Goal: Task Accomplishment & Management: Manage account settings

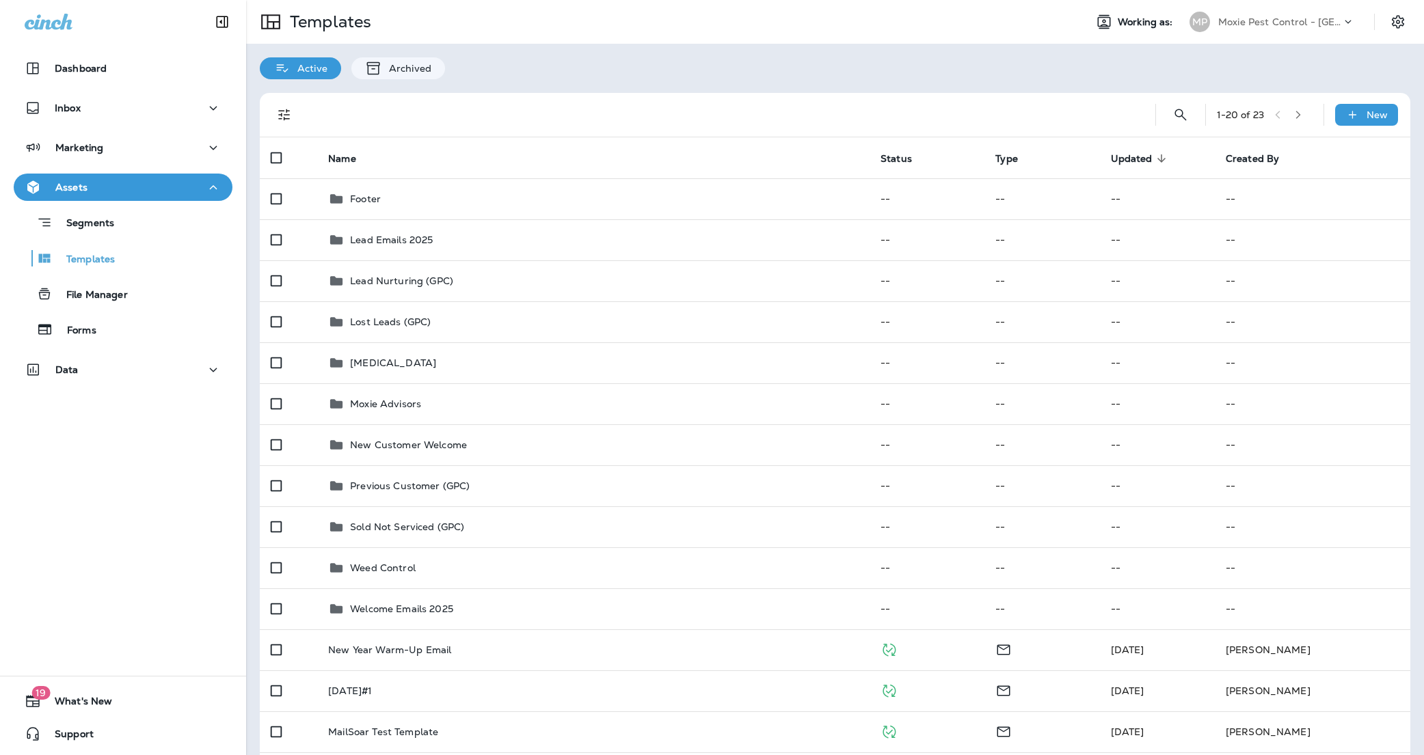
click at [736, 25] on div "Templates" at bounding box center [660, 22] width 828 height 38
click at [1312, 20] on p "Moxie Pest Control - [GEOGRAPHIC_DATA]" at bounding box center [1279, 21] width 123 height 11
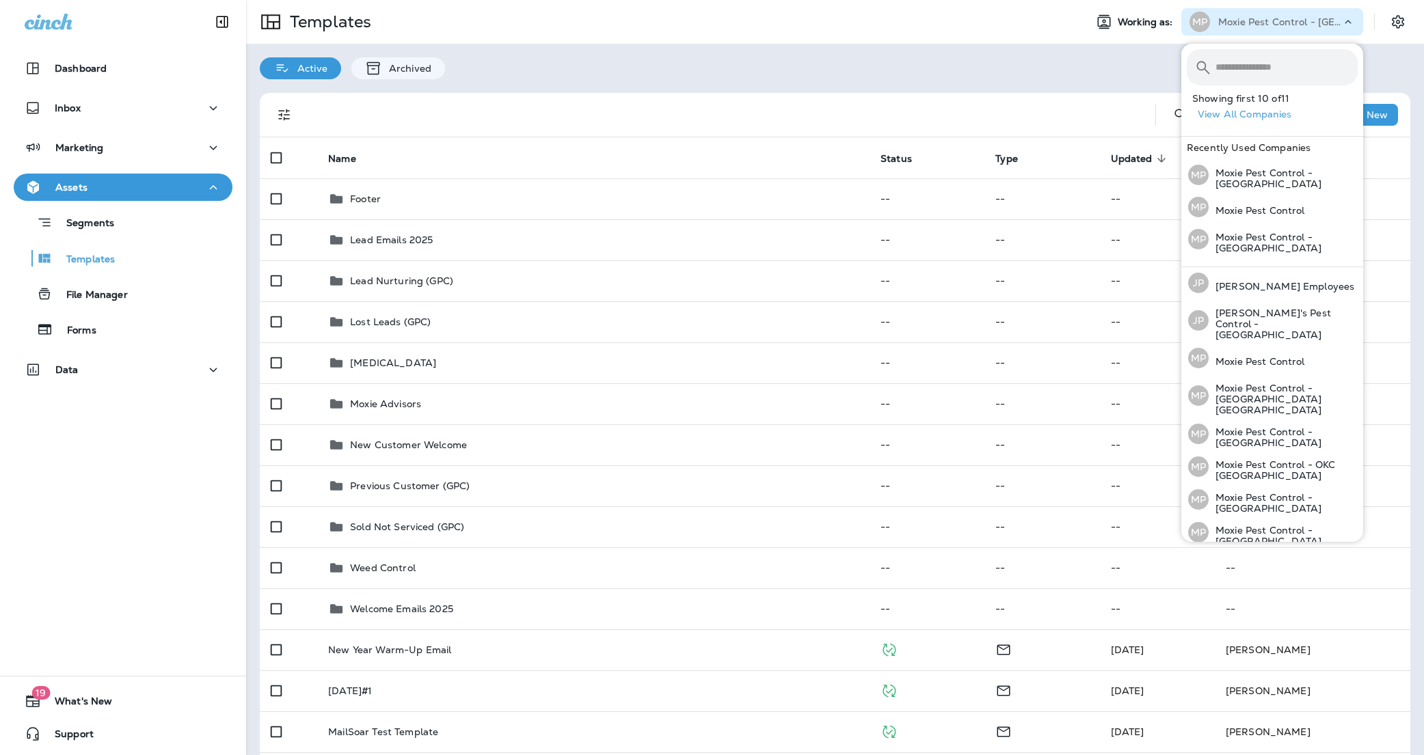
click at [880, 66] on div "Active Archived" at bounding box center [835, 62] width 1178 height 36
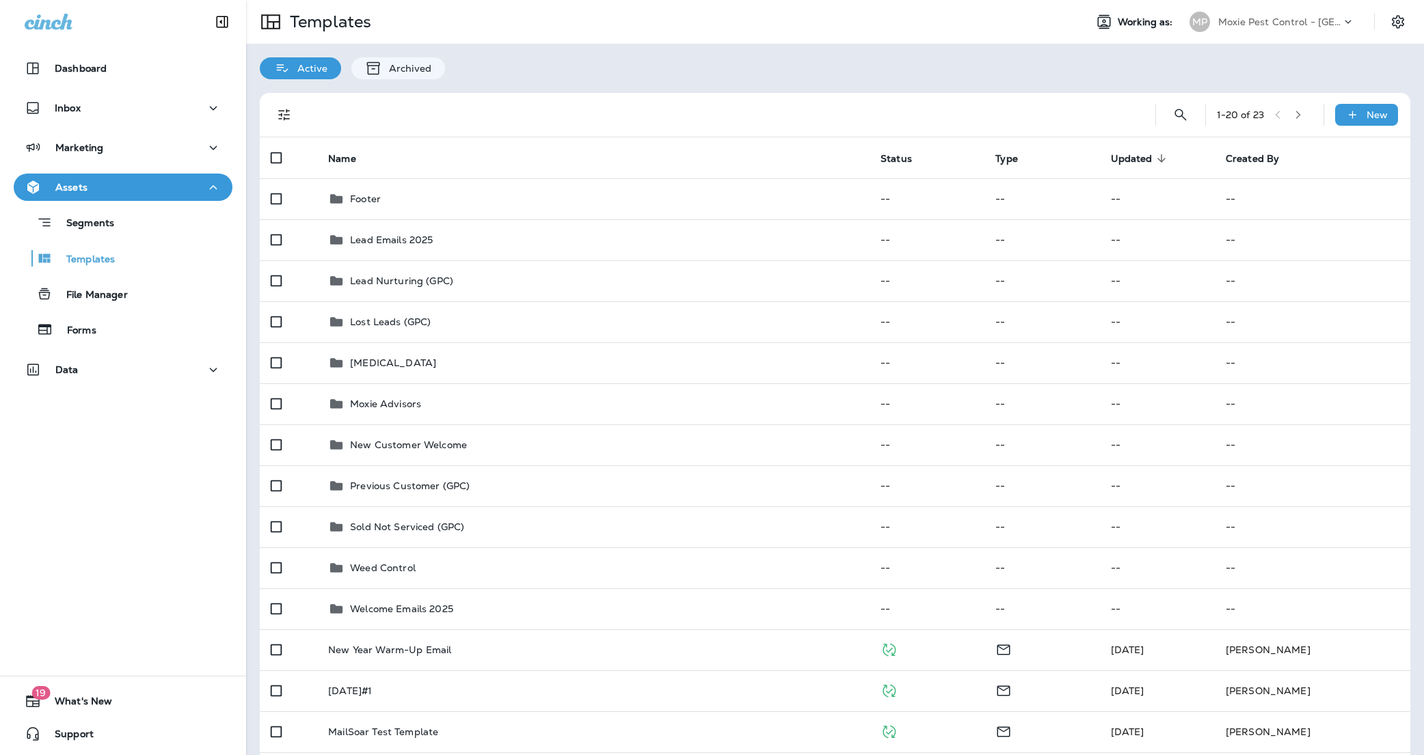
click at [1278, 29] on div "Moxie Pest Control - [GEOGRAPHIC_DATA]" at bounding box center [1279, 22] width 123 height 21
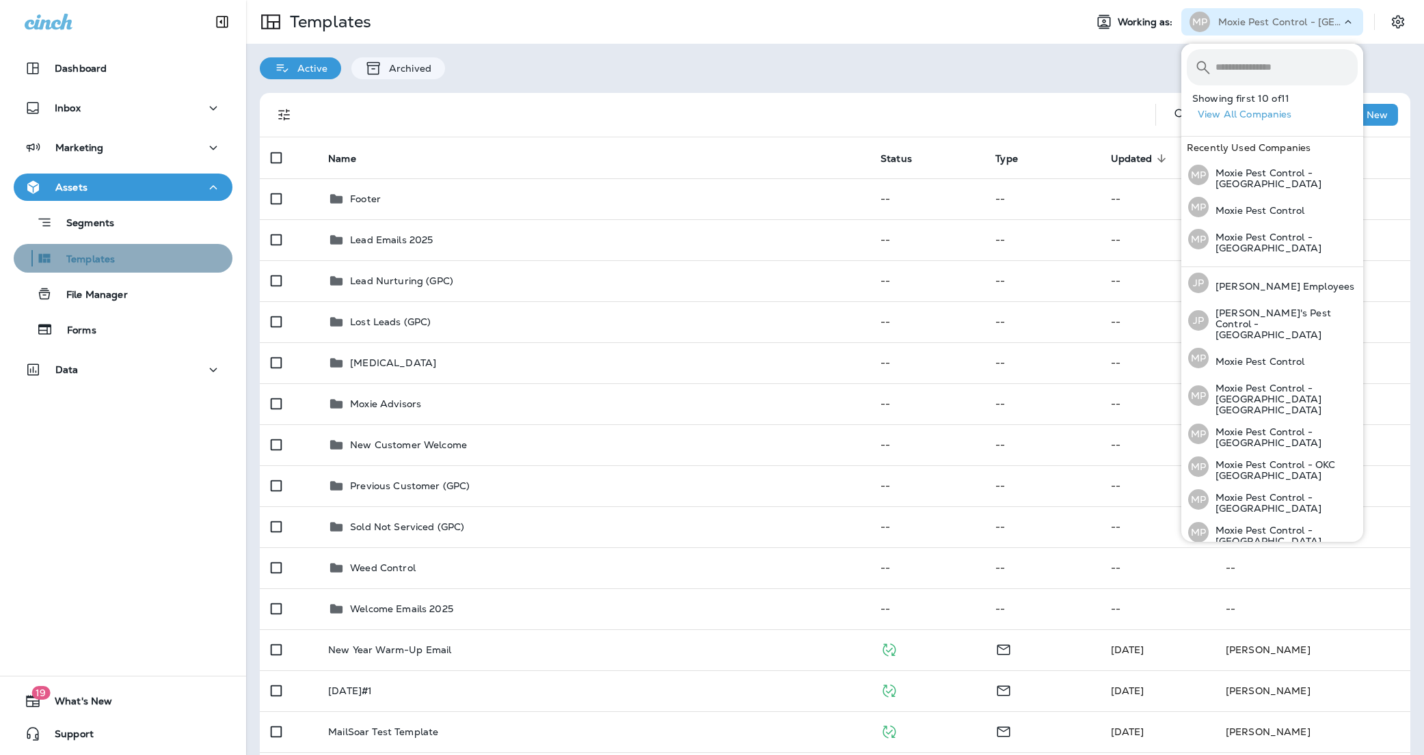
click at [94, 261] on p "Templates" at bounding box center [84, 260] width 62 height 13
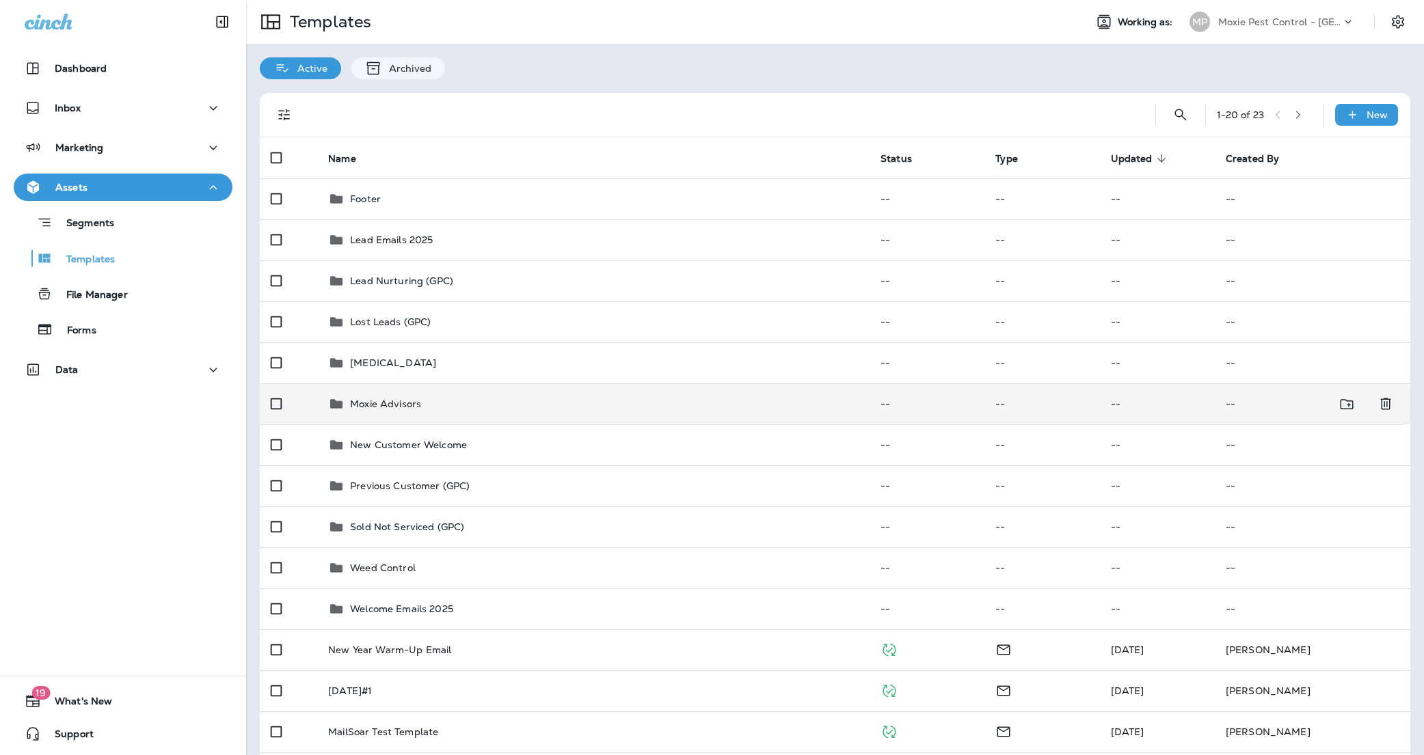
click at [383, 399] on p "Moxie Advisors" at bounding box center [385, 404] width 71 height 11
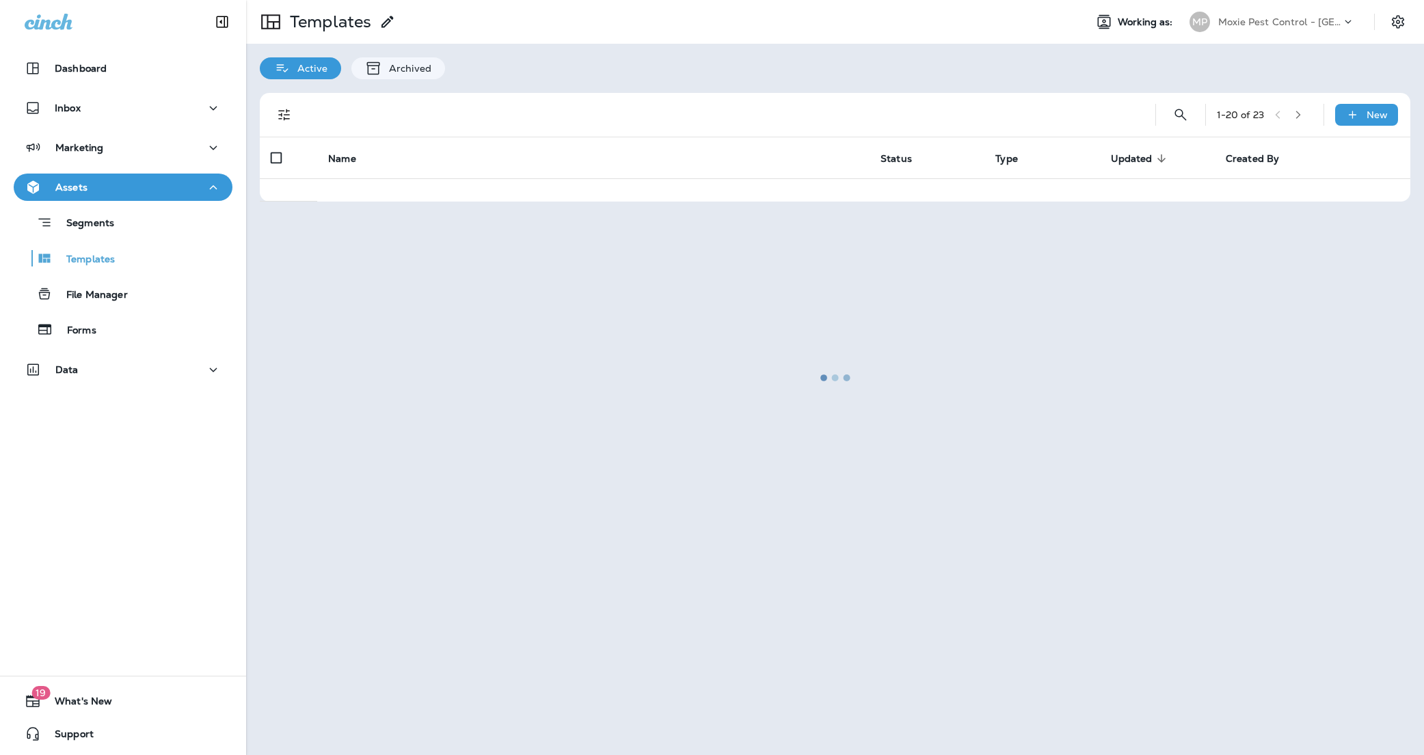
click at [383, 398] on div at bounding box center [834, 377] width 1175 height 753
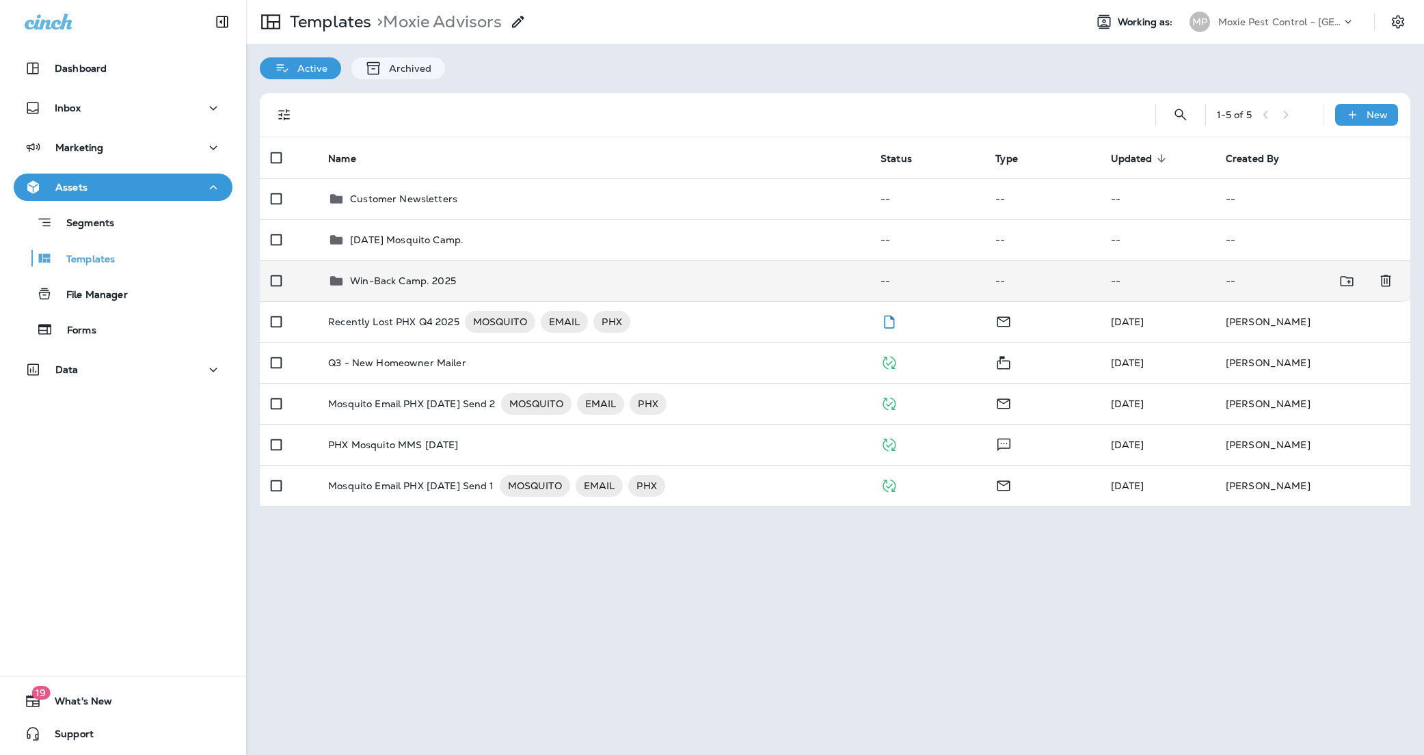
click at [414, 283] on p "Win-Back Camp. 2025" at bounding box center [403, 281] width 106 height 11
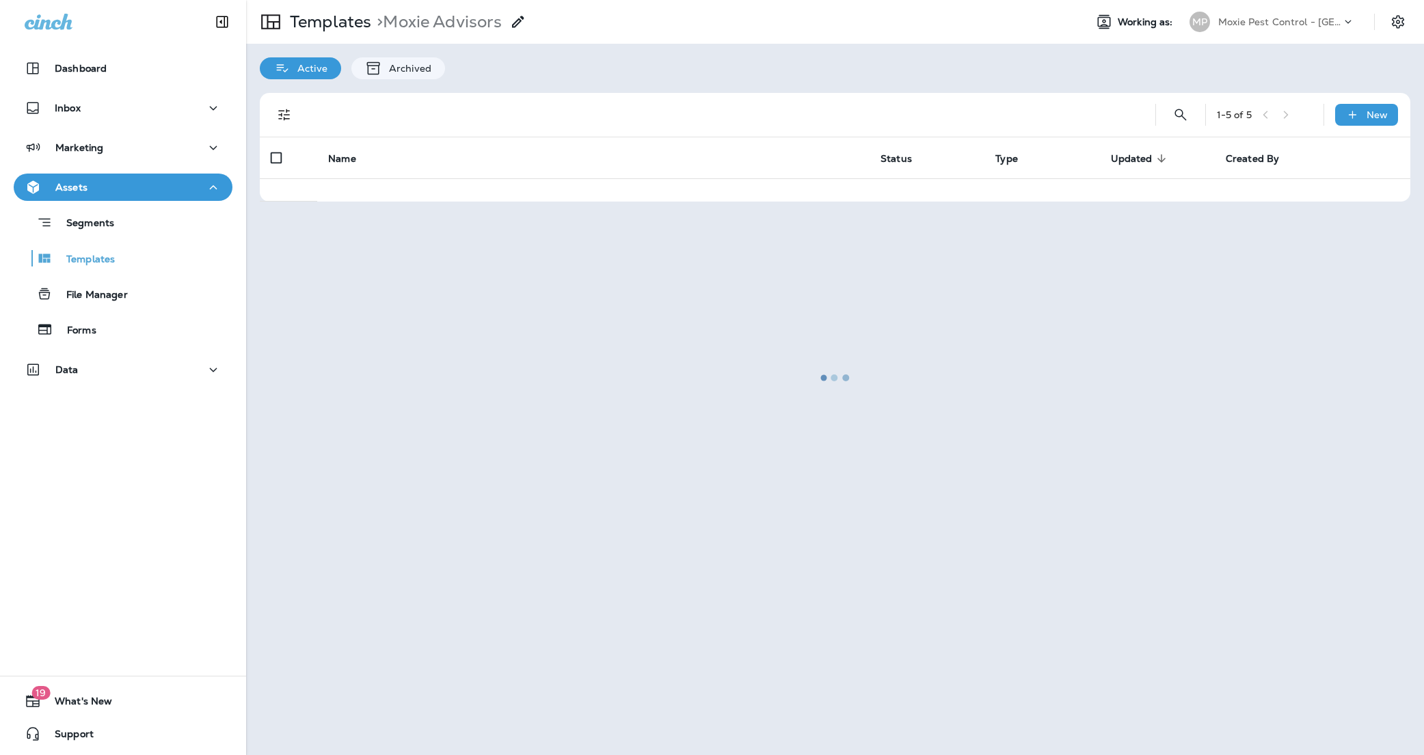
click at [414, 283] on div at bounding box center [834, 377] width 1175 height 753
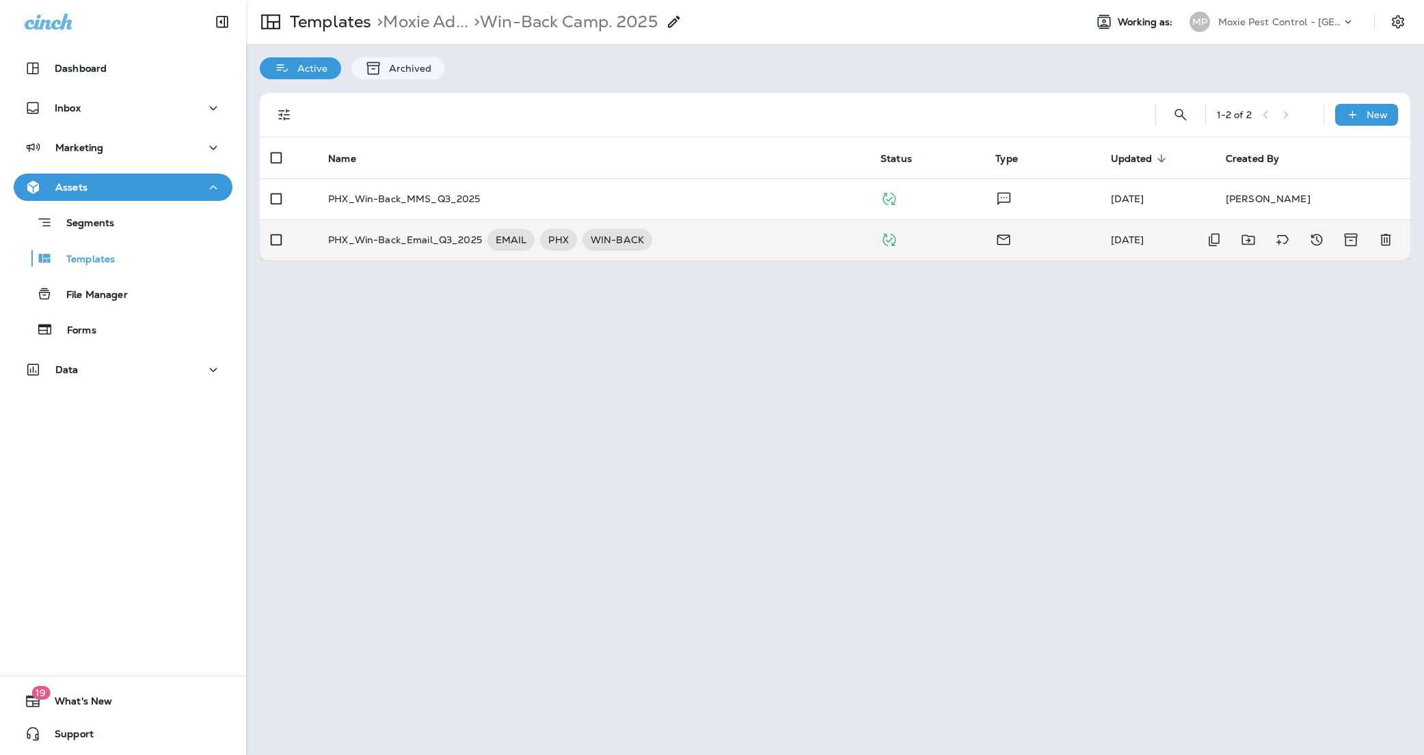
click at [372, 239] on p "PHX_Win-Back_Email_Q3_2025" at bounding box center [405, 240] width 154 height 22
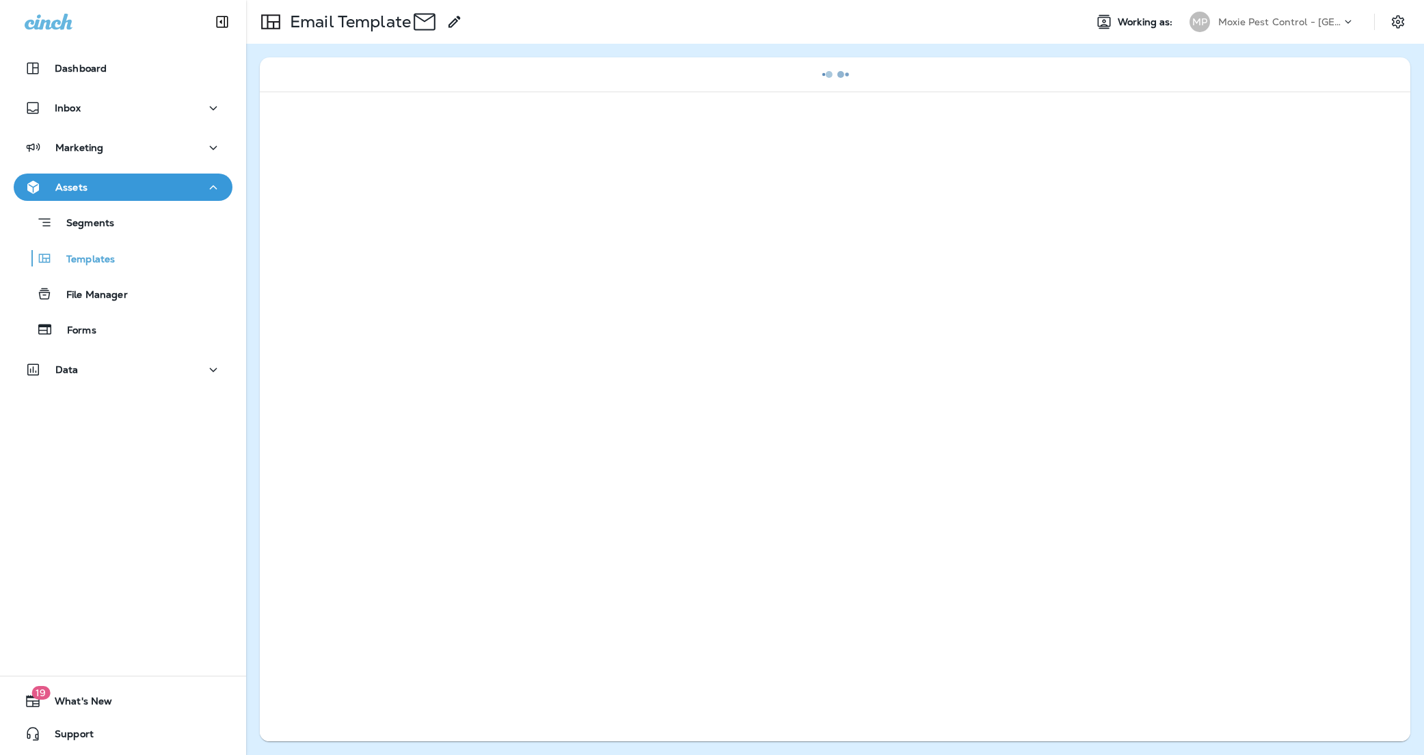
click at [372, 239] on div at bounding box center [835, 417] width 1151 height 650
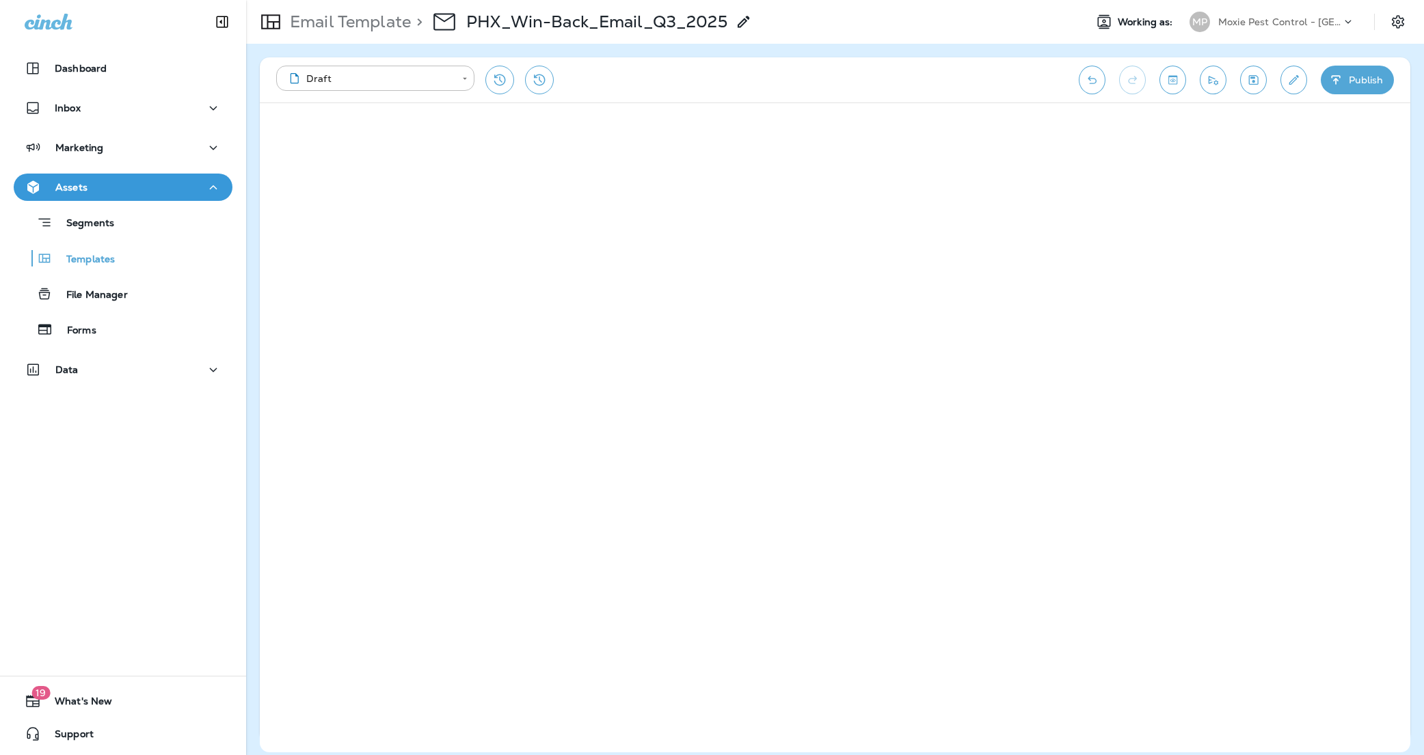
click at [953, 24] on div "Email Template > PHX_Win-Back_Email_Q3_2025" at bounding box center [660, 22] width 828 height 38
click at [1335, 18] on p "Moxie Pest Control - [GEOGRAPHIC_DATA]" at bounding box center [1279, 21] width 123 height 11
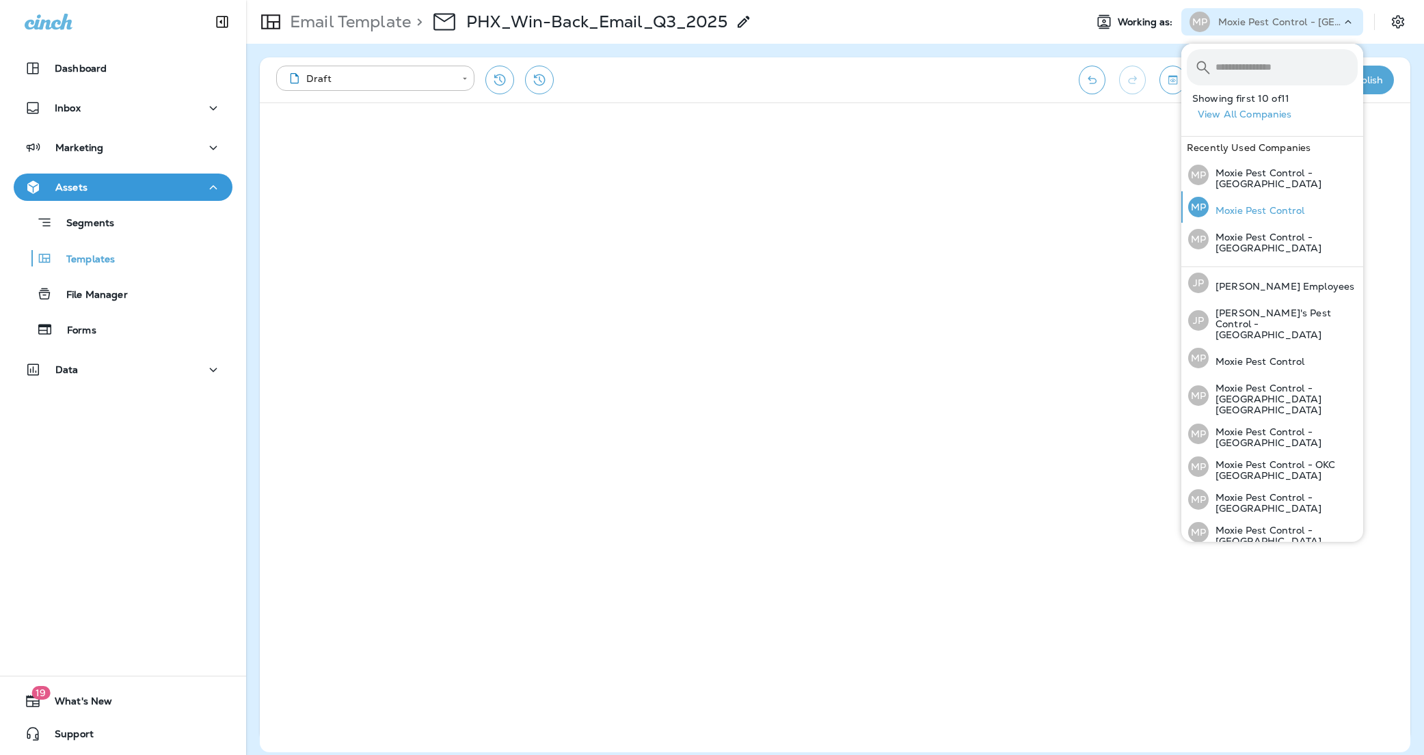
click at [1284, 205] on p "Moxie Pest Control" at bounding box center [1257, 210] width 96 height 11
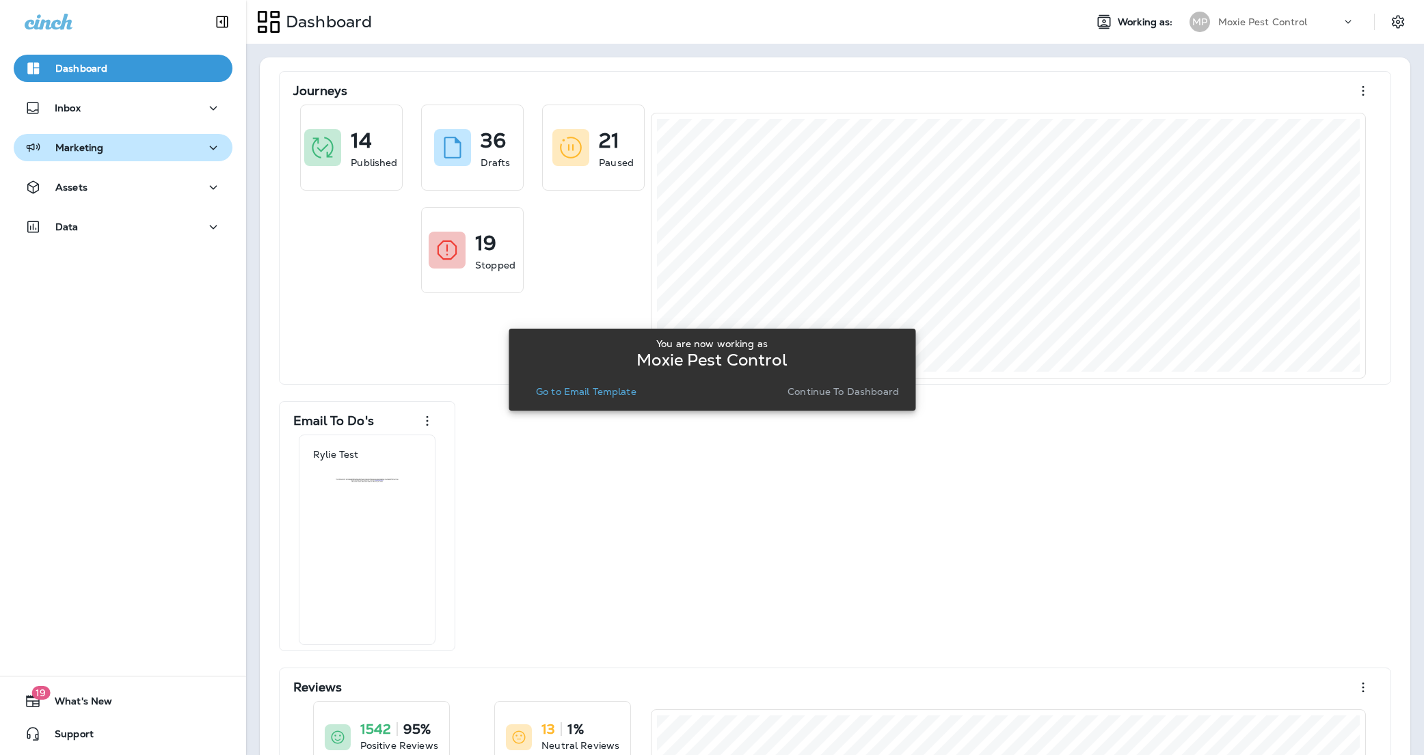
click at [215, 154] on icon "button" at bounding box center [213, 147] width 16 height 17
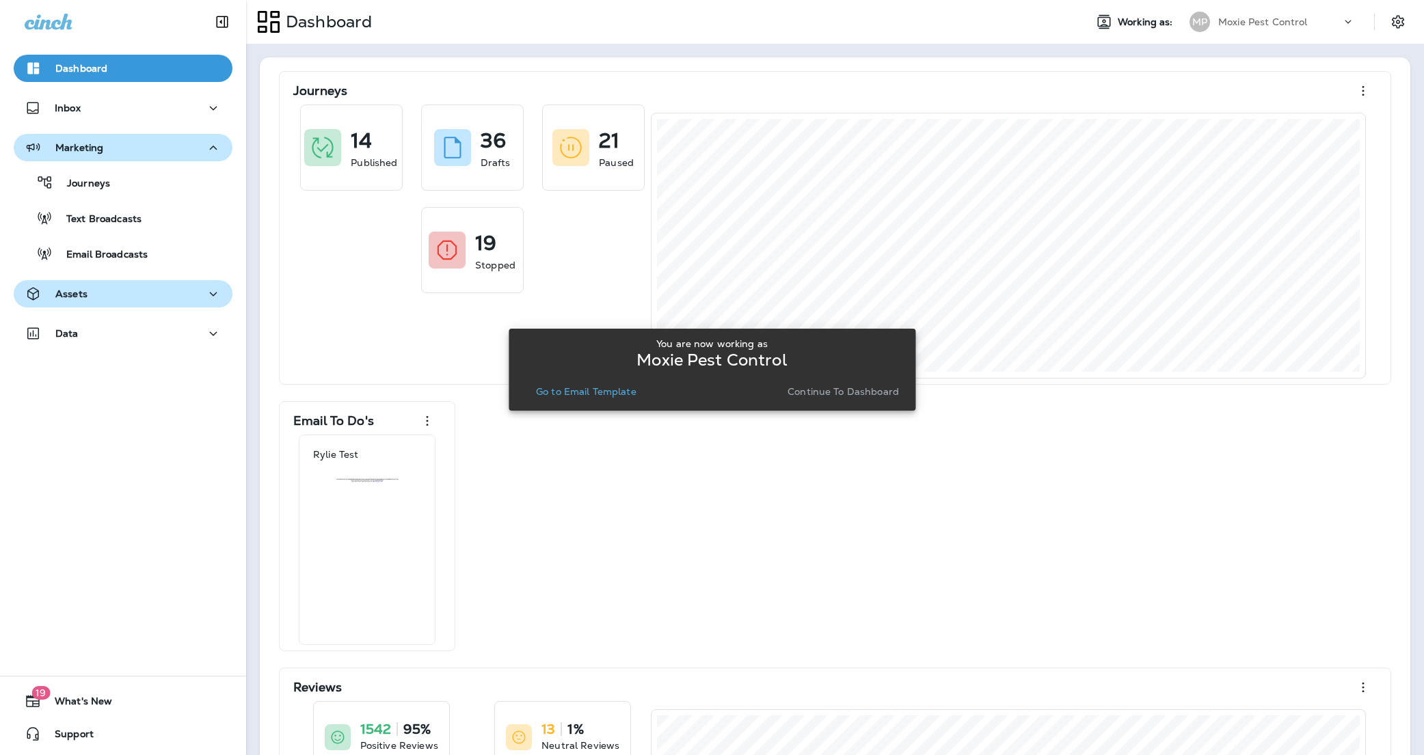
click at [205, 291] on icon "button" at bounding box center [213, 294] width 16 height 17
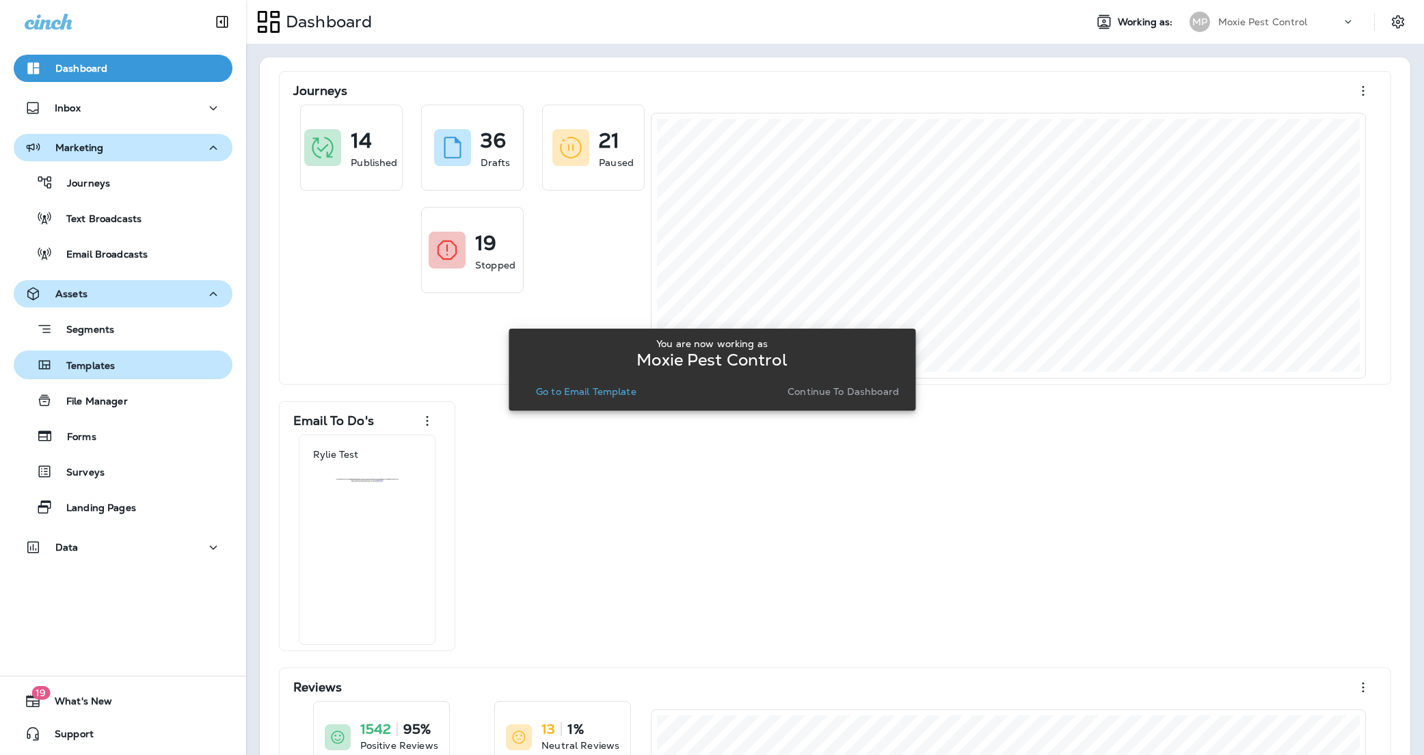
click at [114, 362] on div "Templates" at bounding box center [123, 365] width 208 height 21
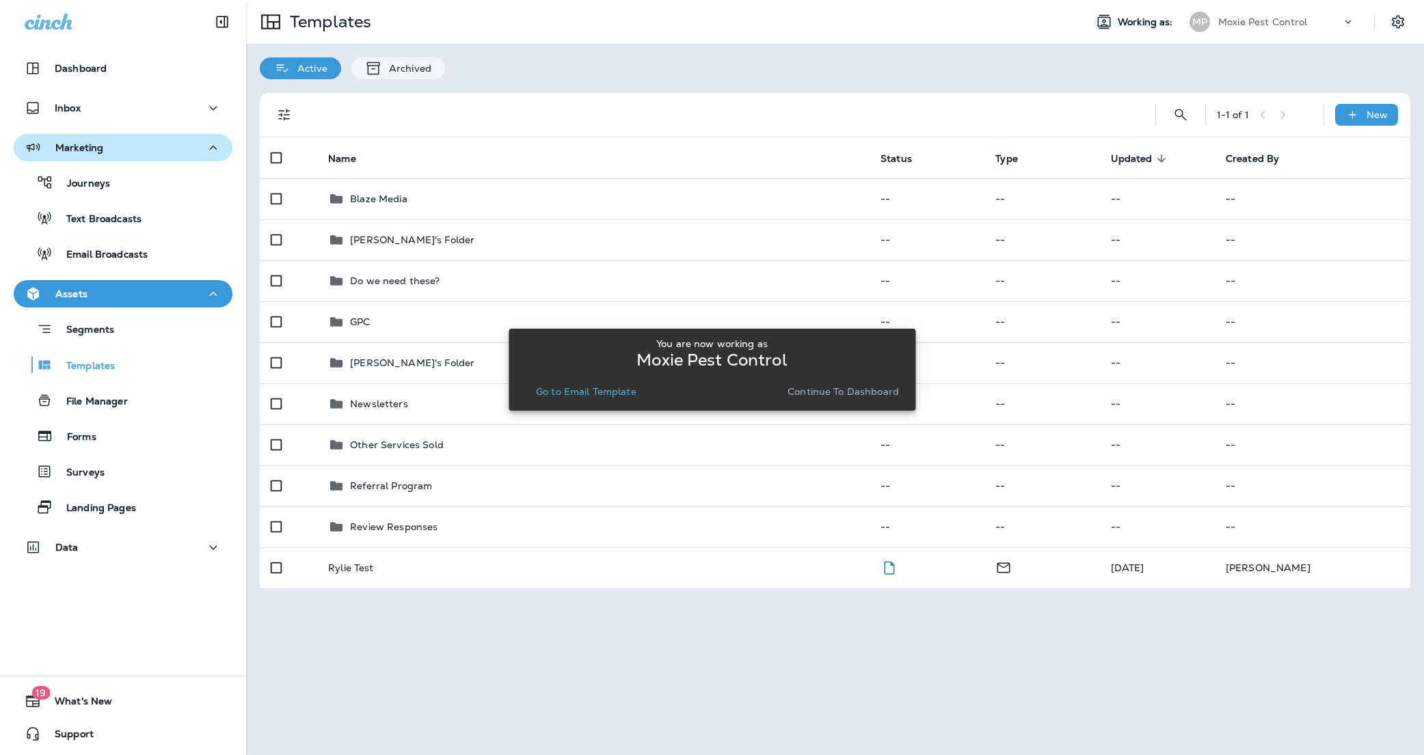
click at [543, 684] on div "You are now working as Moxie Pest Control Go to Email Template Continue to Dash…" at bounding box center [712, 369] width 407 height 739
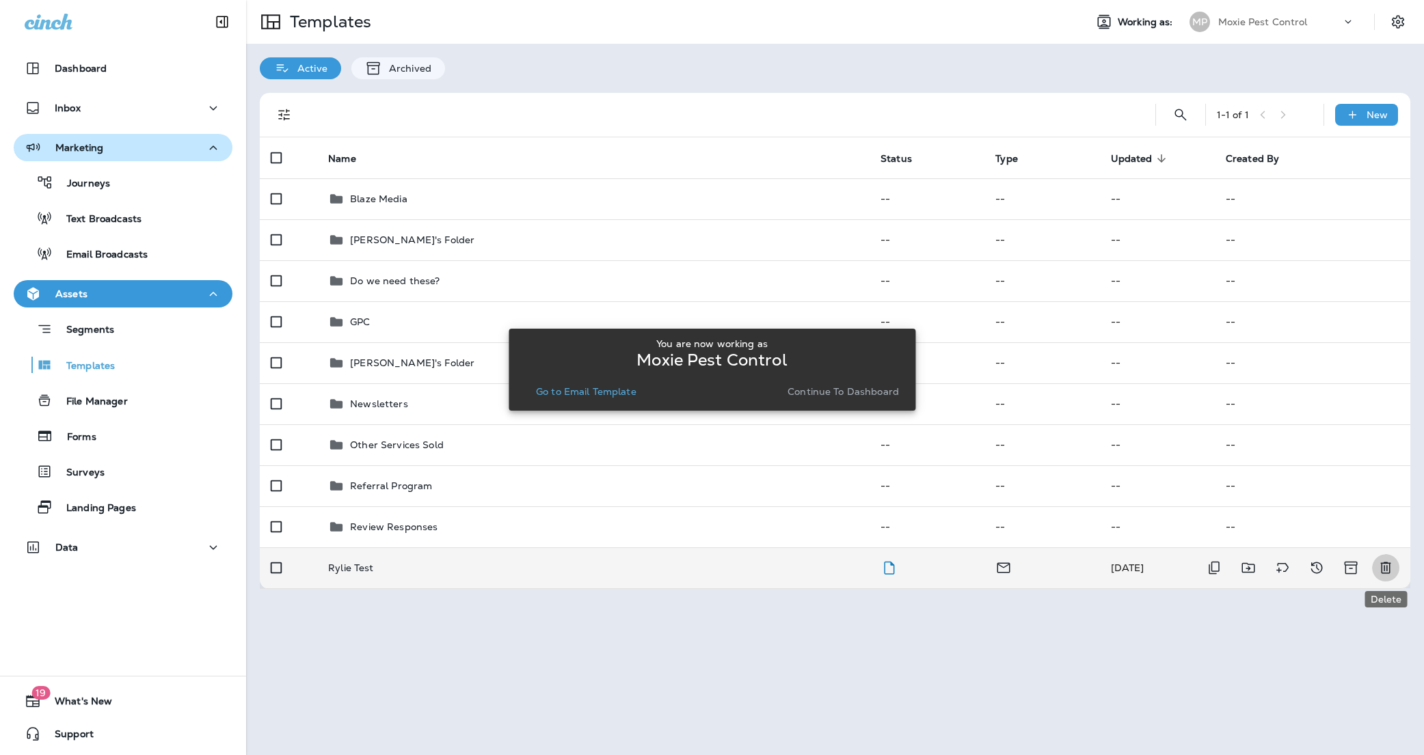
click at [1380, 565] on icon "Delete" at bounding box center [1386, 568] width 16 height 16
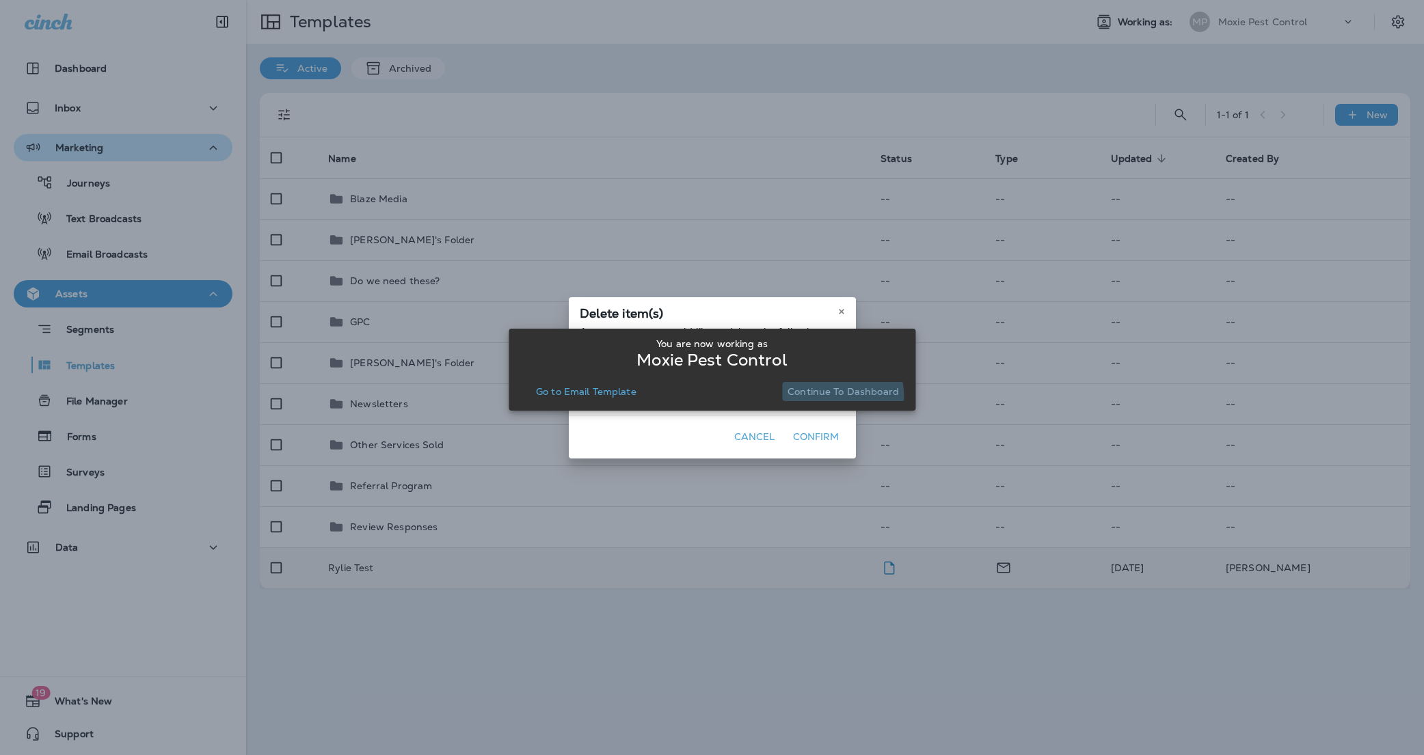
click at [827, 397] on p "Continue to Dashboard" at bounding box center [843, 391] width 111 height 11
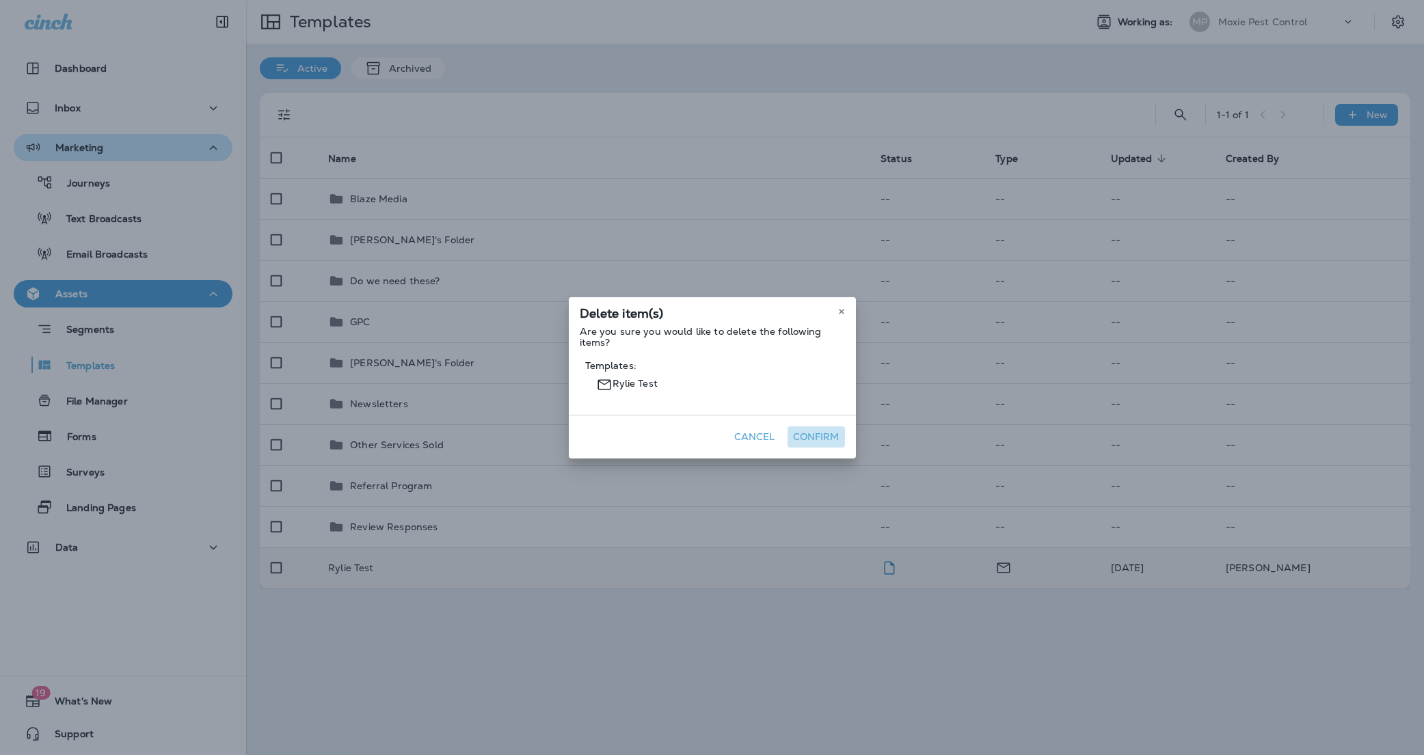
click at [819, 435] on button "Confirm" at bounding box center [816, 437] width 57 height 21
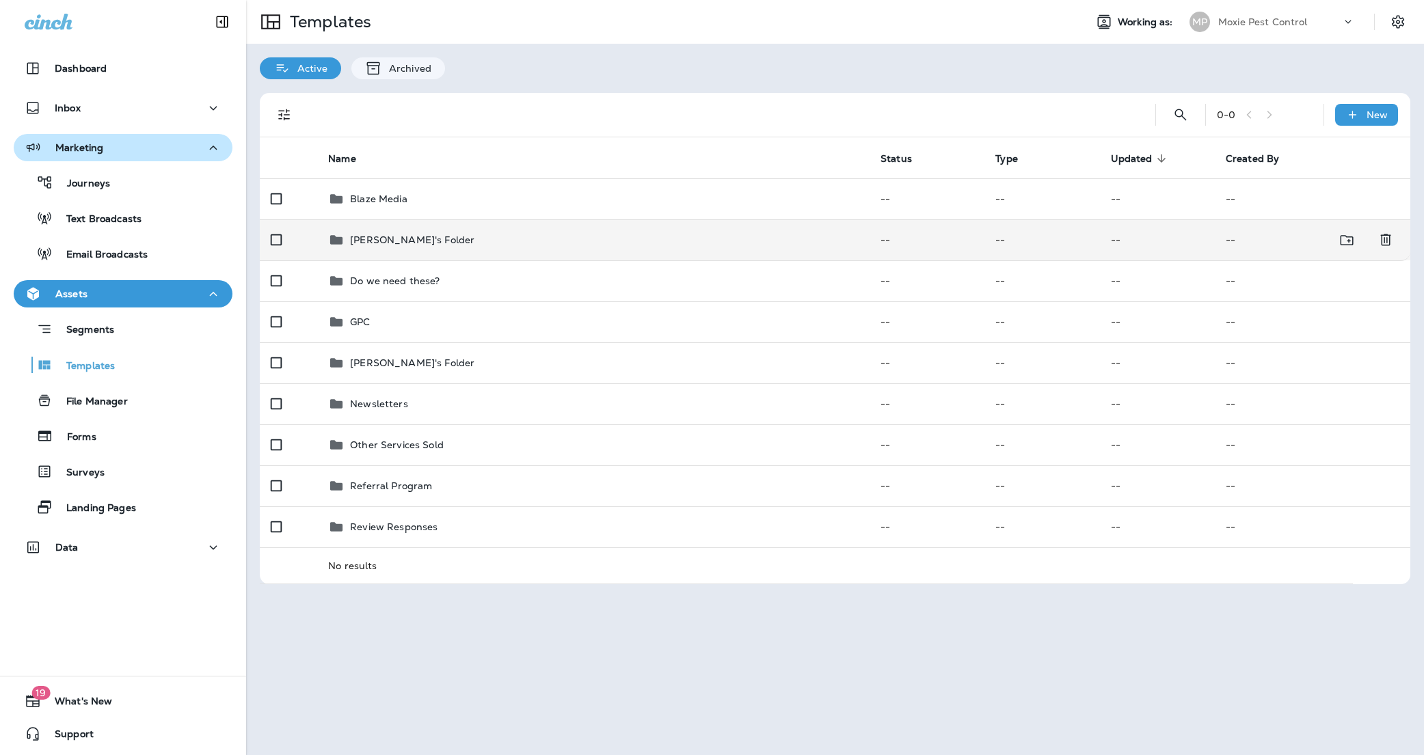
click at [401, 235] on p "[PERSON_NAME]'s Folder" at bounding box center [412, 239] width 124 height 11
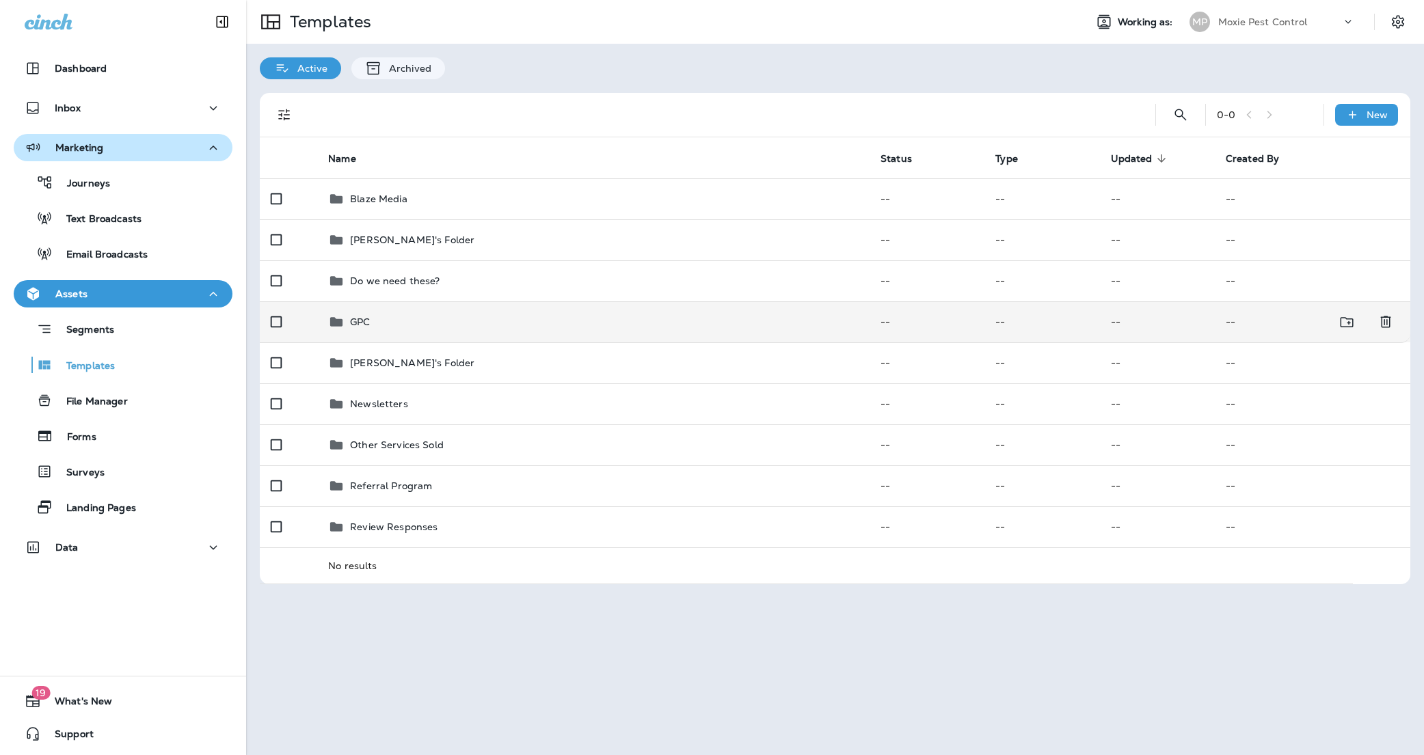
click at [360, 319] on p "GPC" at bounding box center [360, 322] width 20 height 11
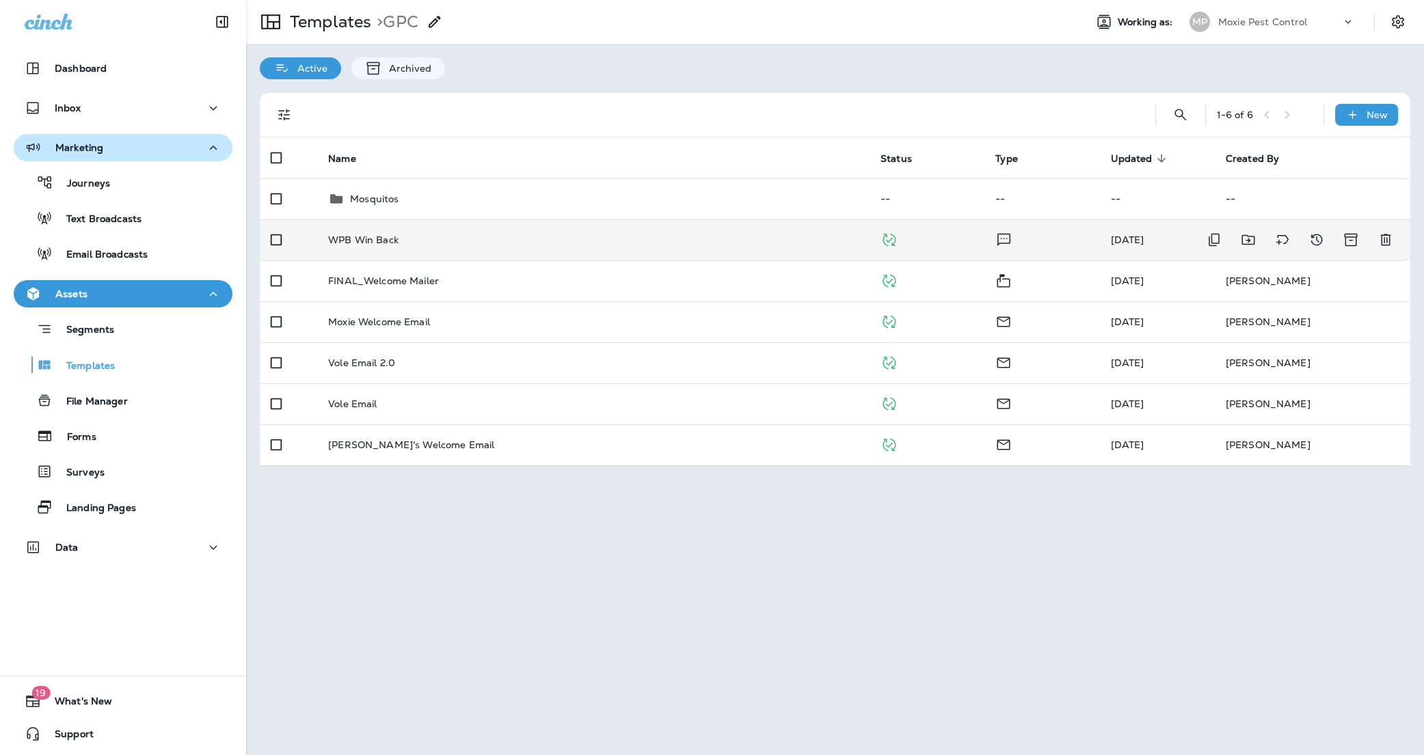
click at [370, 237] on p "WPB Win Back" at bounding box center [363, 239] width 70 height 11
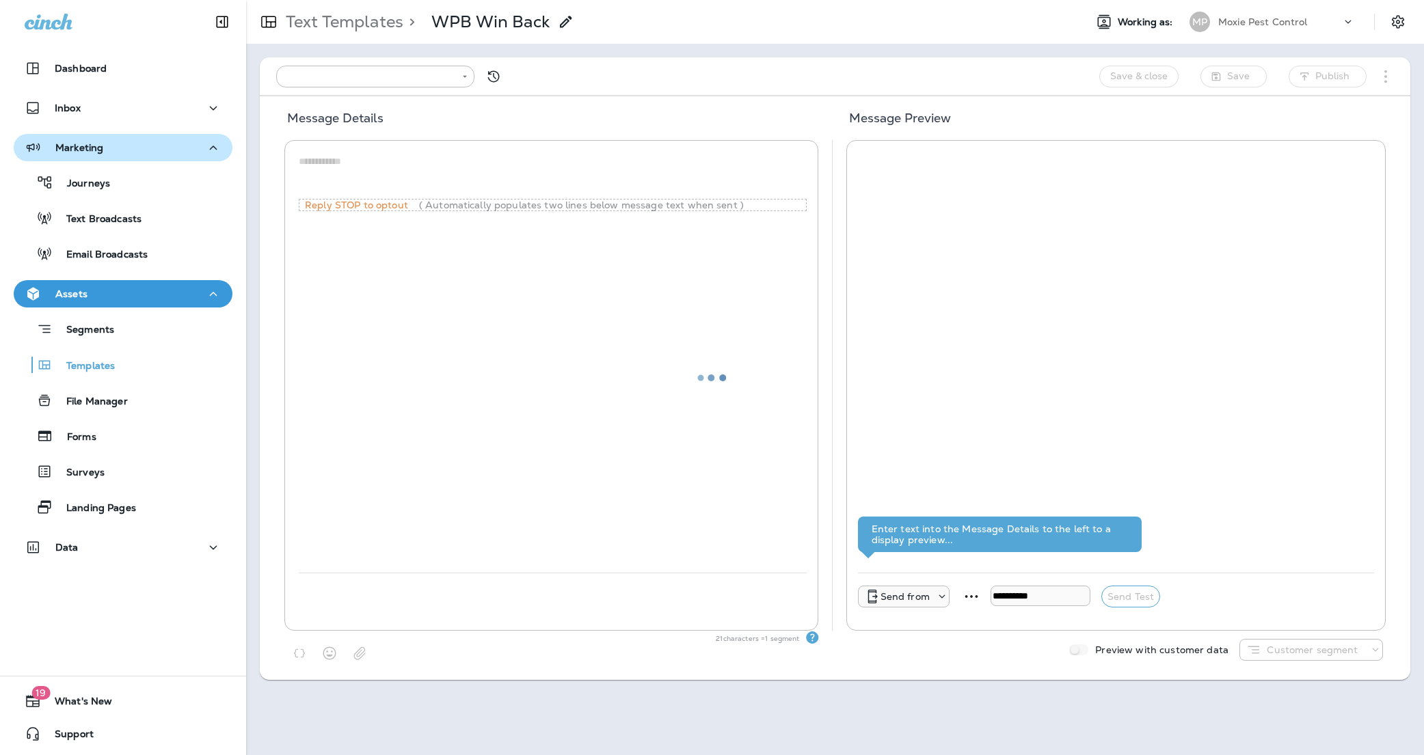
type input "**********"
type textarea "**********"
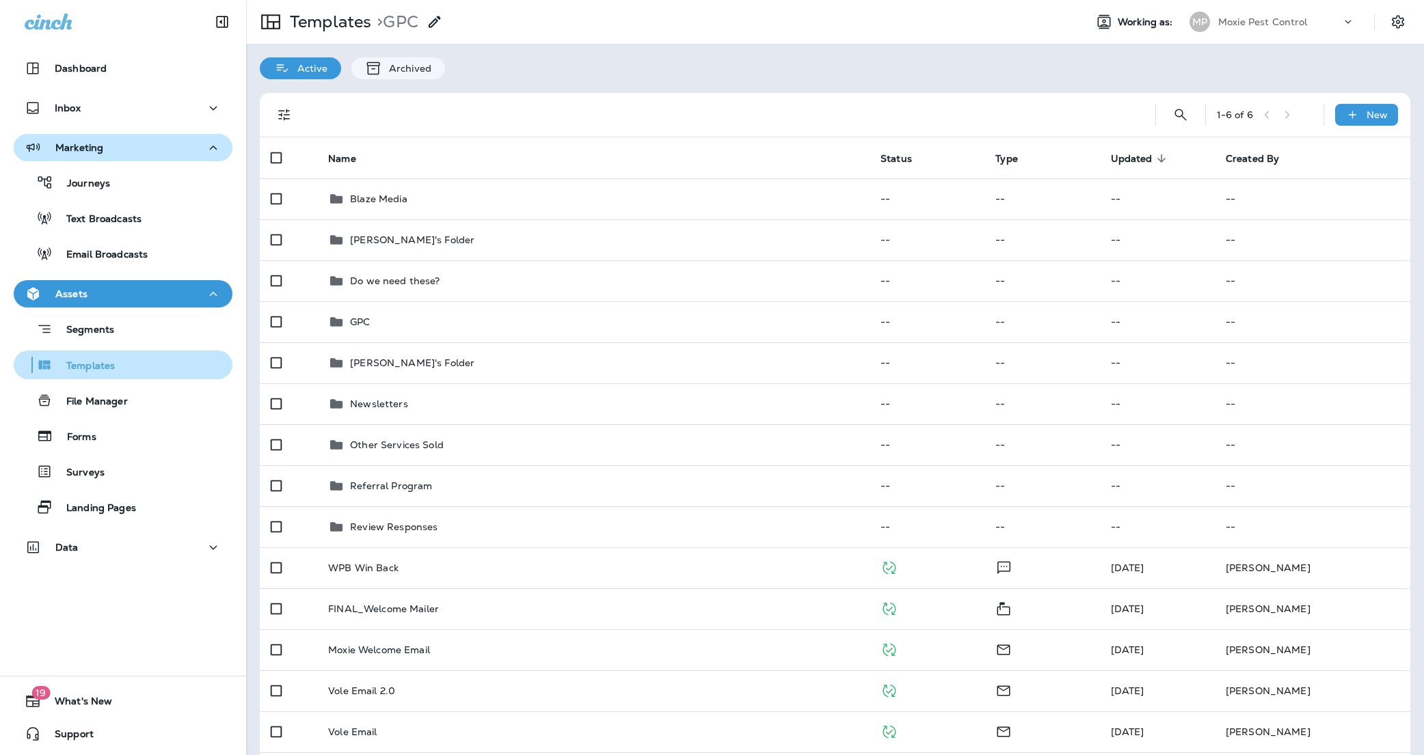
click at [101, 362] on p "Templates" at bounding box center [84, 366] width 62 height 13
click at [103, 366] on p "Templates" at bounding box center [84, 366] width 62 height 13
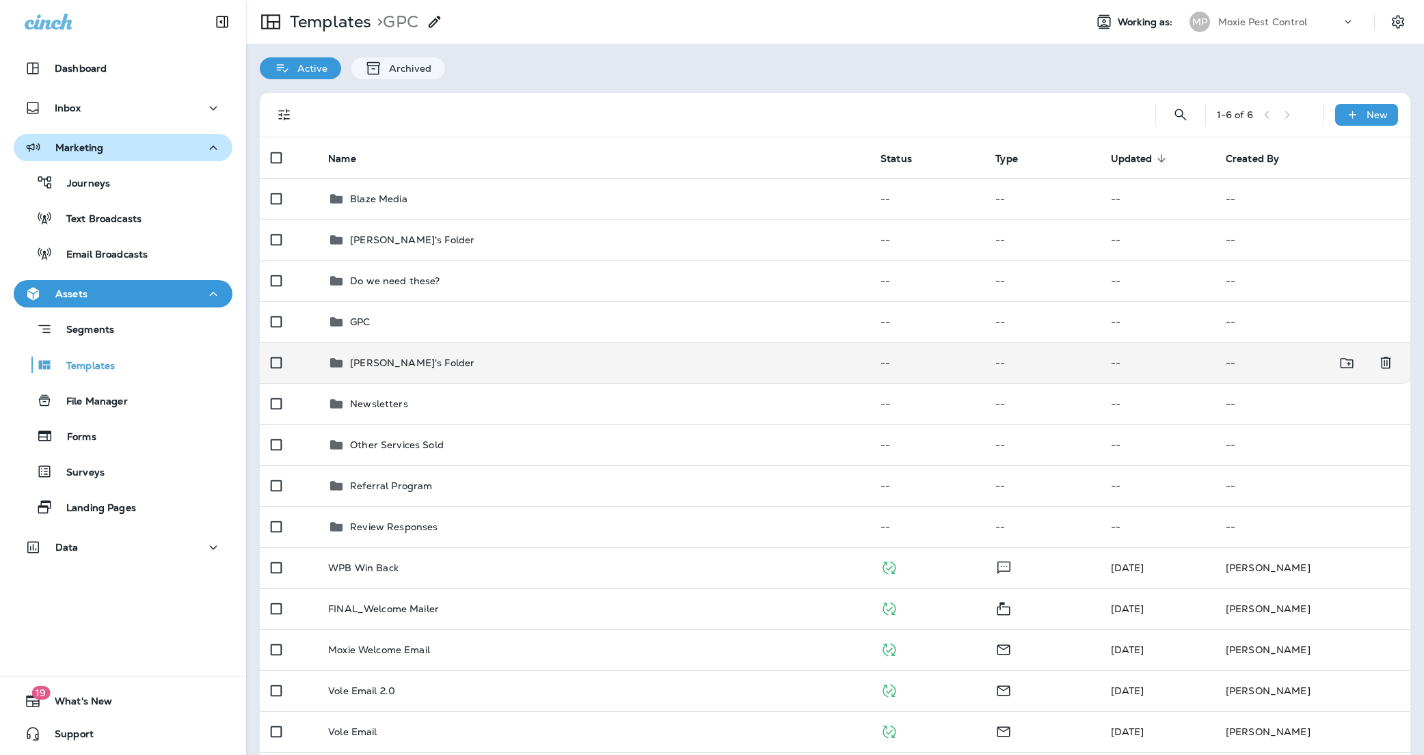
click at [390, 363] on p "[PERSON_NAME]'s Folder" at bounding box center [412, 363] width 124 height 11
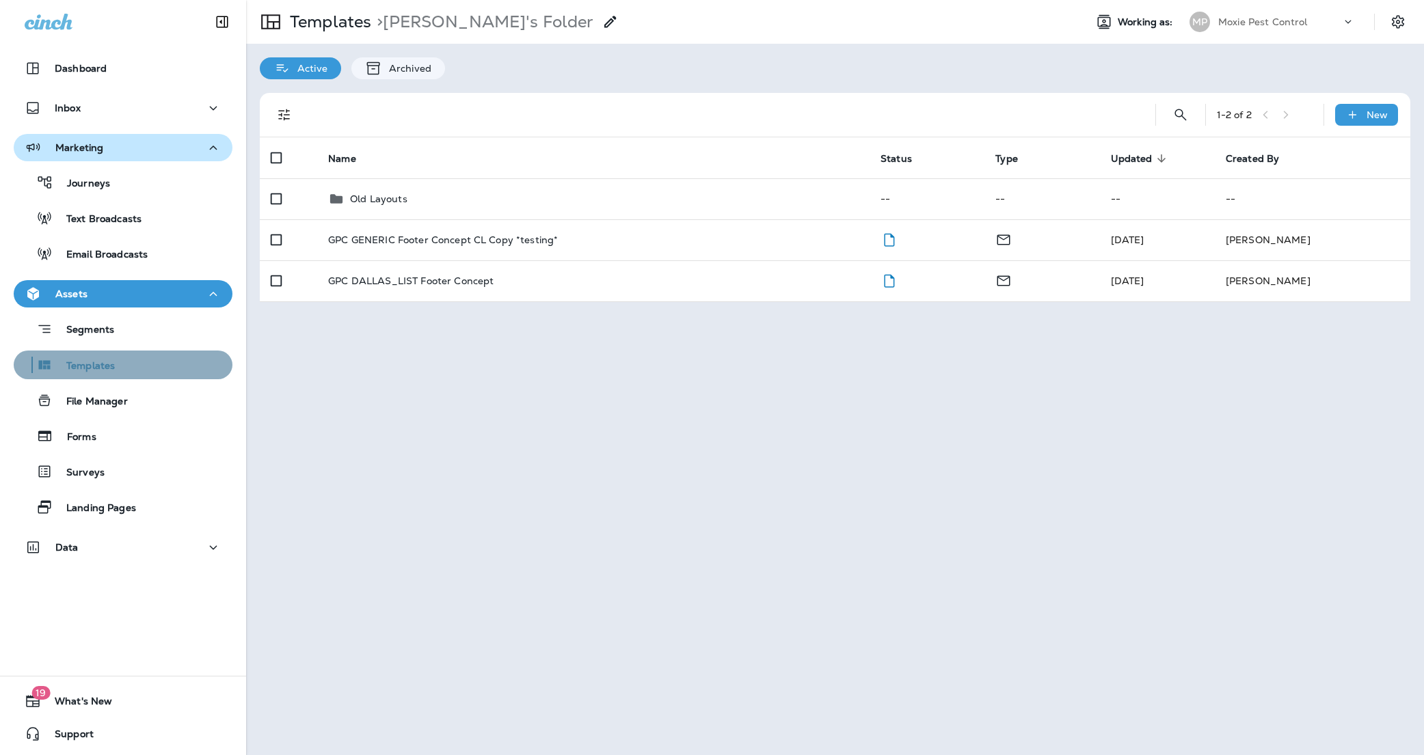
click at [93, 361] on p "Templates" at bounding box center [84, 366] width 62 height 13
